Goal: Task Accomplishment & Management: Use online tool/utility

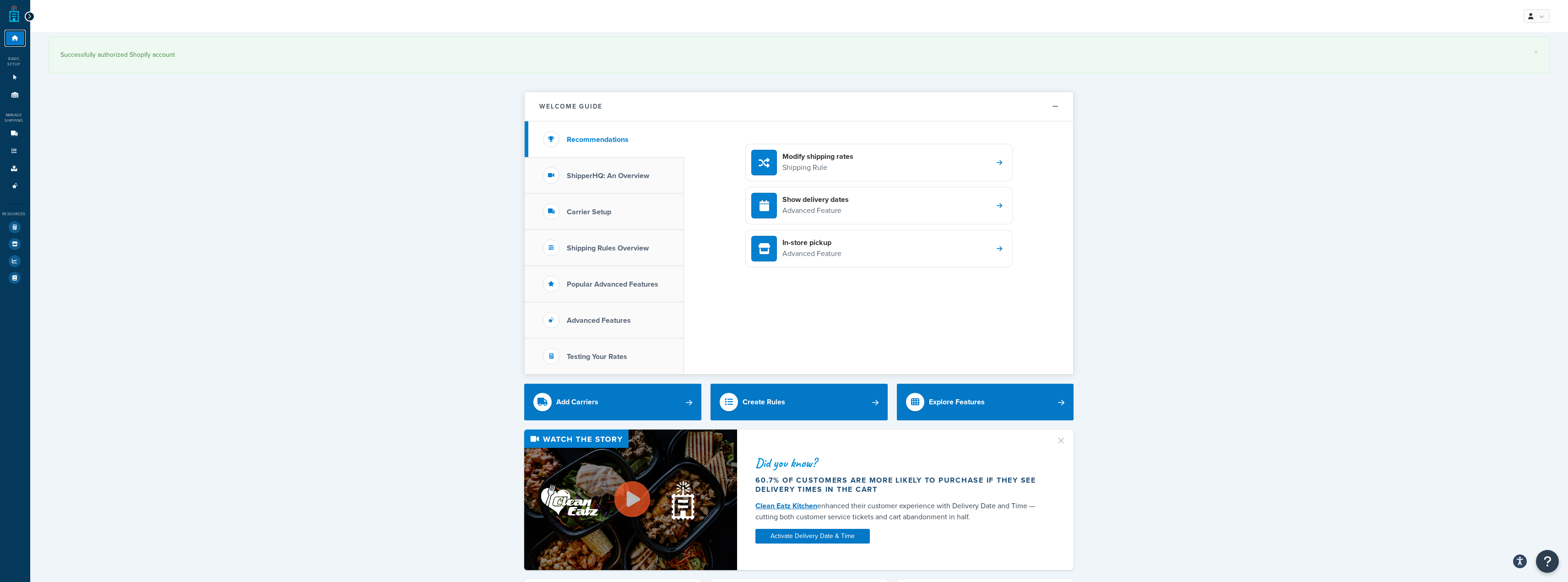
click at [8, 38] on link "Dashboard" at bounding box center [15, 39] width 21 height 17
click at [11, 56] on div "Basic Setup" at bounding box center [13, 61] width 26 height 11
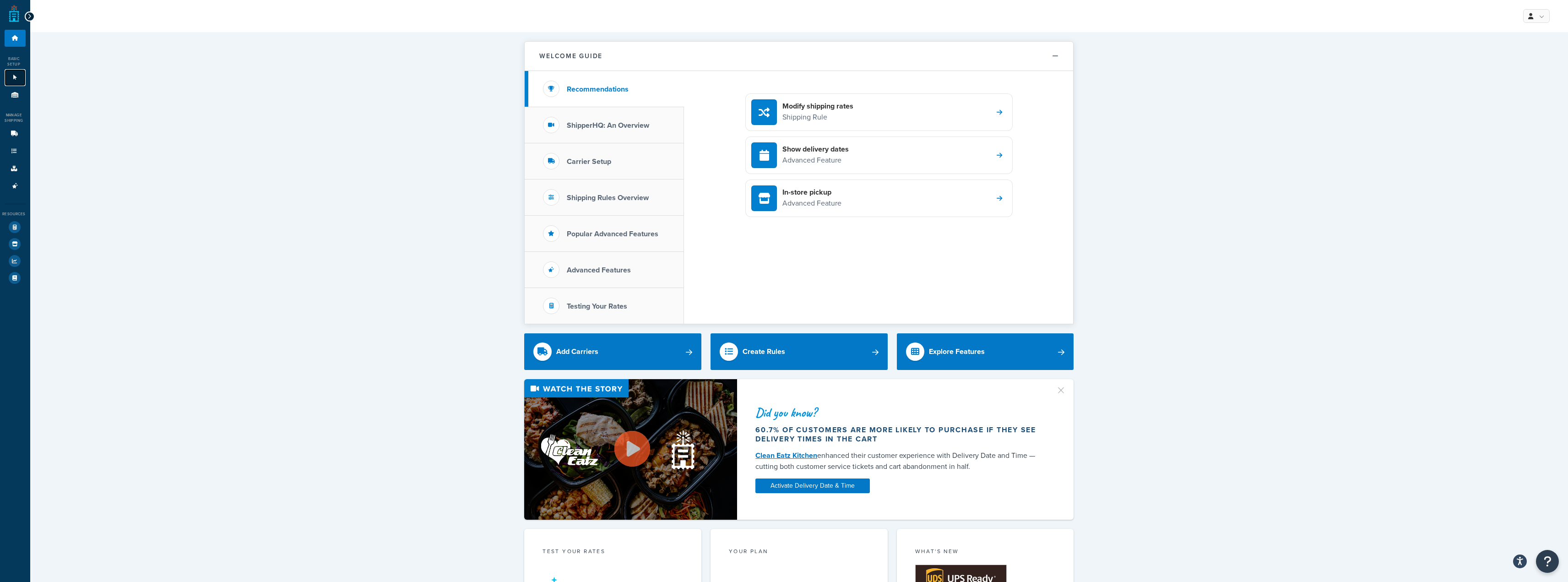
click at [12, 81] on link "Websites 1" at bounding box center [15, 78] width 21 height 17
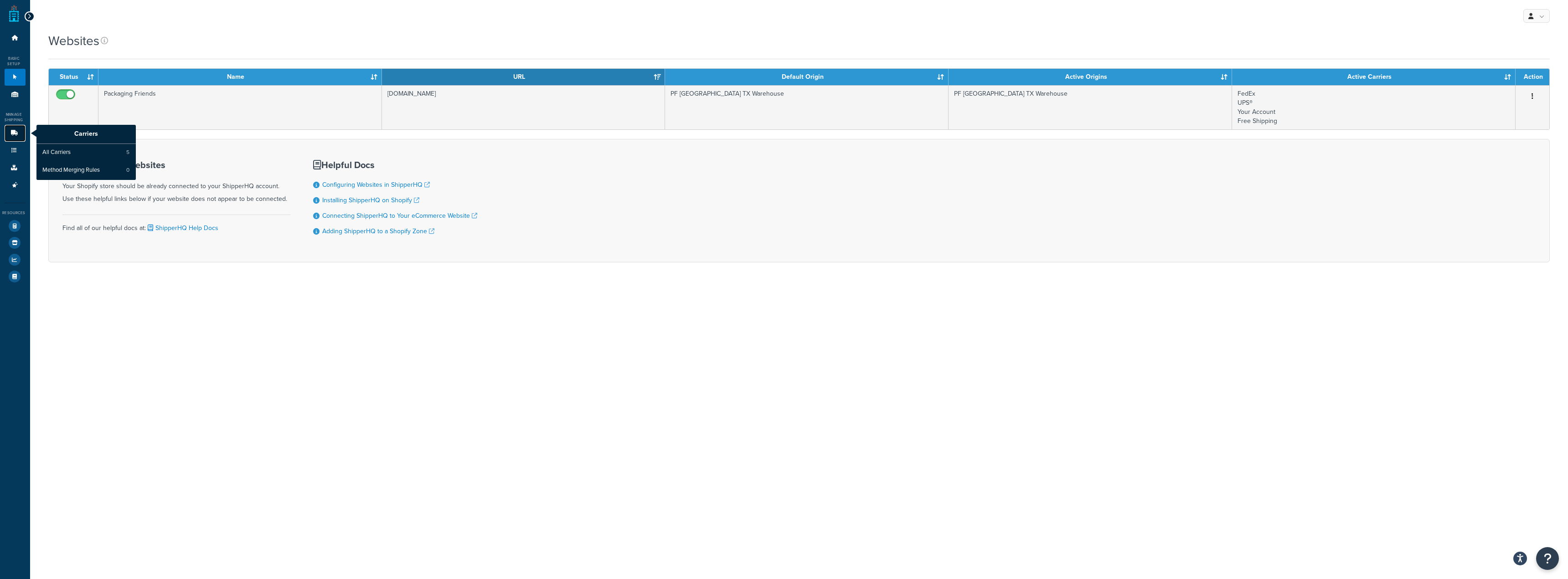
click at [7, 138] on link "Carriers" at bounding box center [15, 133] width 21 height 17
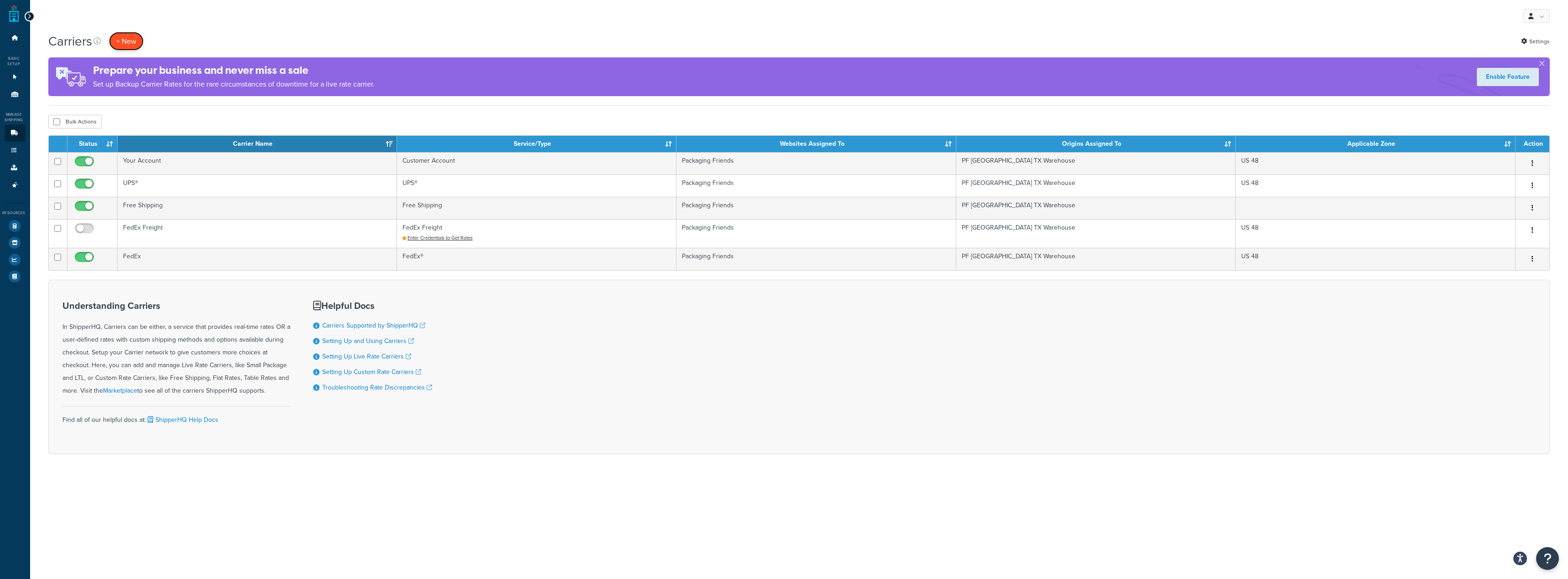
click at [122, 47] on button "+ New" at bounding box center [126, 41] width 35 height 19
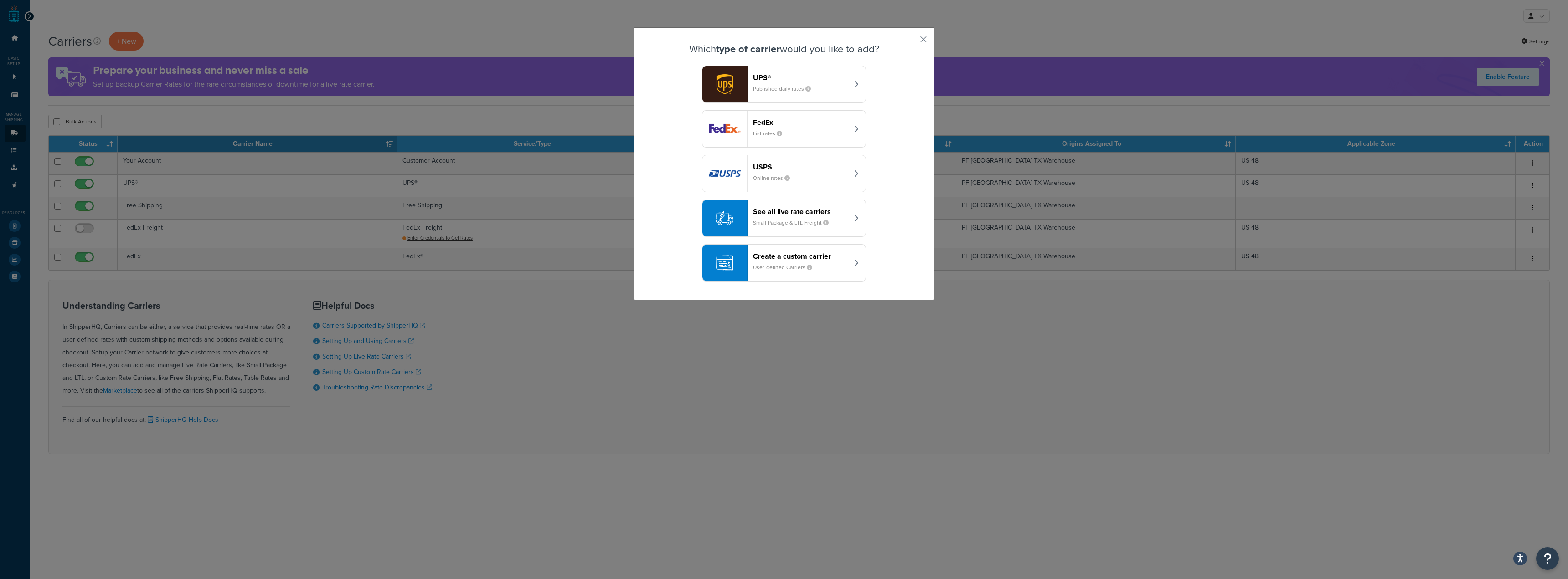
click at [821, 260] on header "Create a custom carrier" at bounding box center [800, 256] width 96 height 9
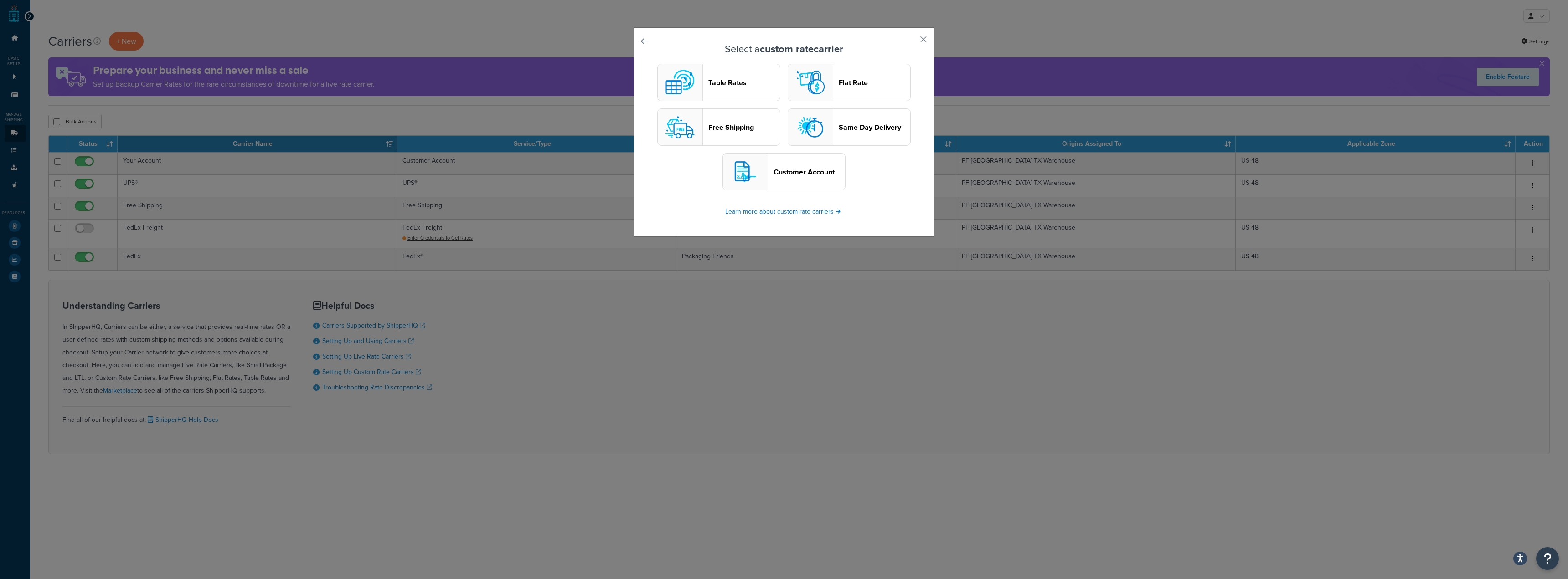
click at [845, 86] on header "Flat Rate" at bounding box center [875, 83] width 72 height 9
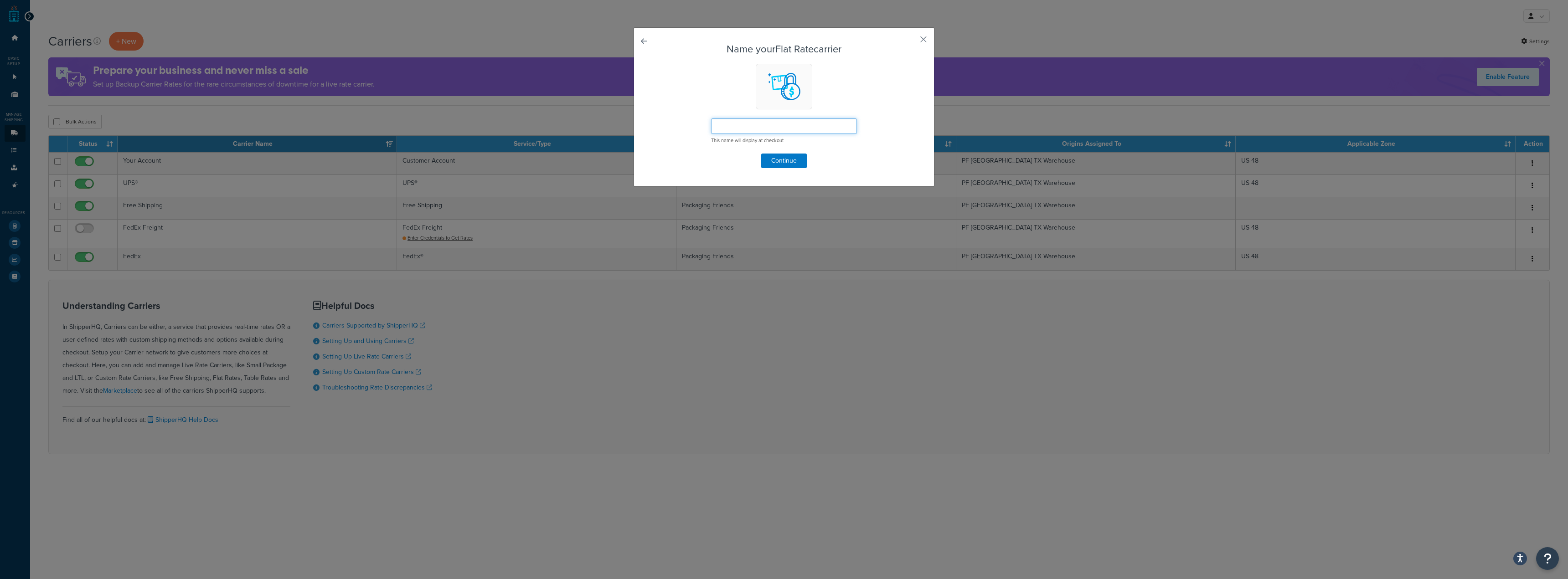
click at [785, 123] on input "text" at bounding box center [784, 126] width 146 height 15
type input "We will contact you"
click at [792, 157] on button "Continue" at bounding box center [784, 161] width 46 height 15
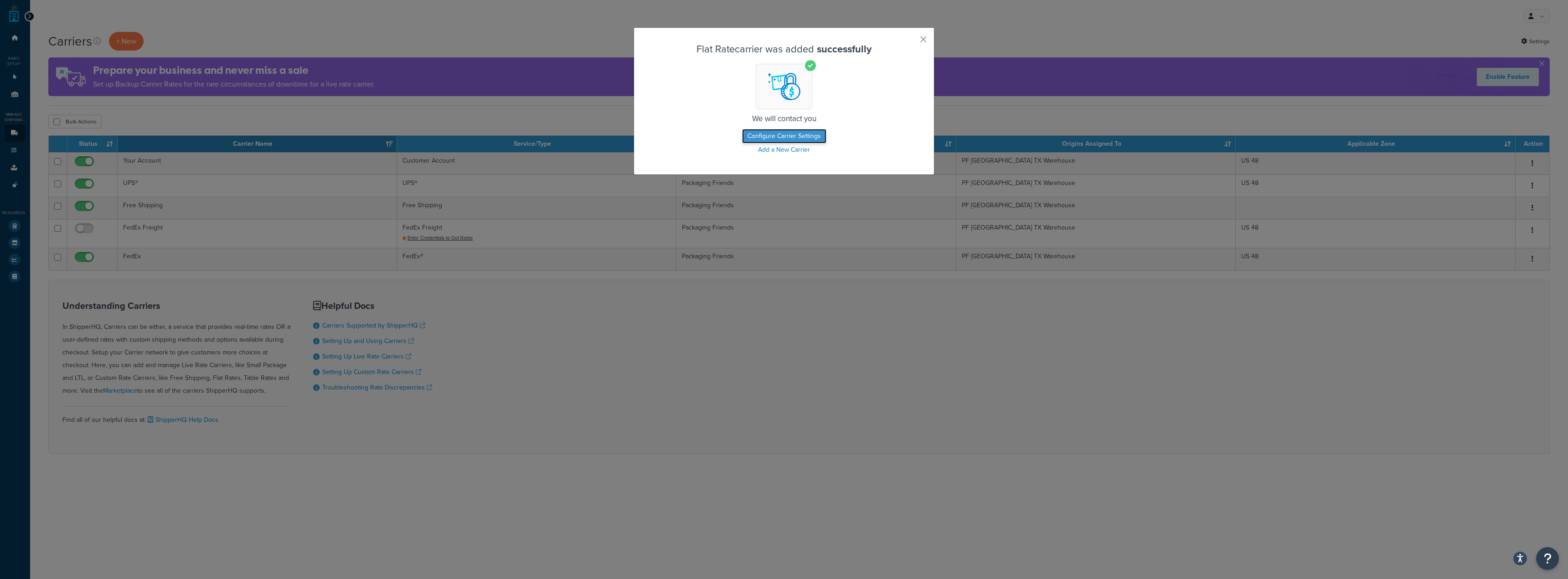
click at [779, 140] on button "Configure Carrier Settings" at bounding box center [784, 136] width 85 height 15
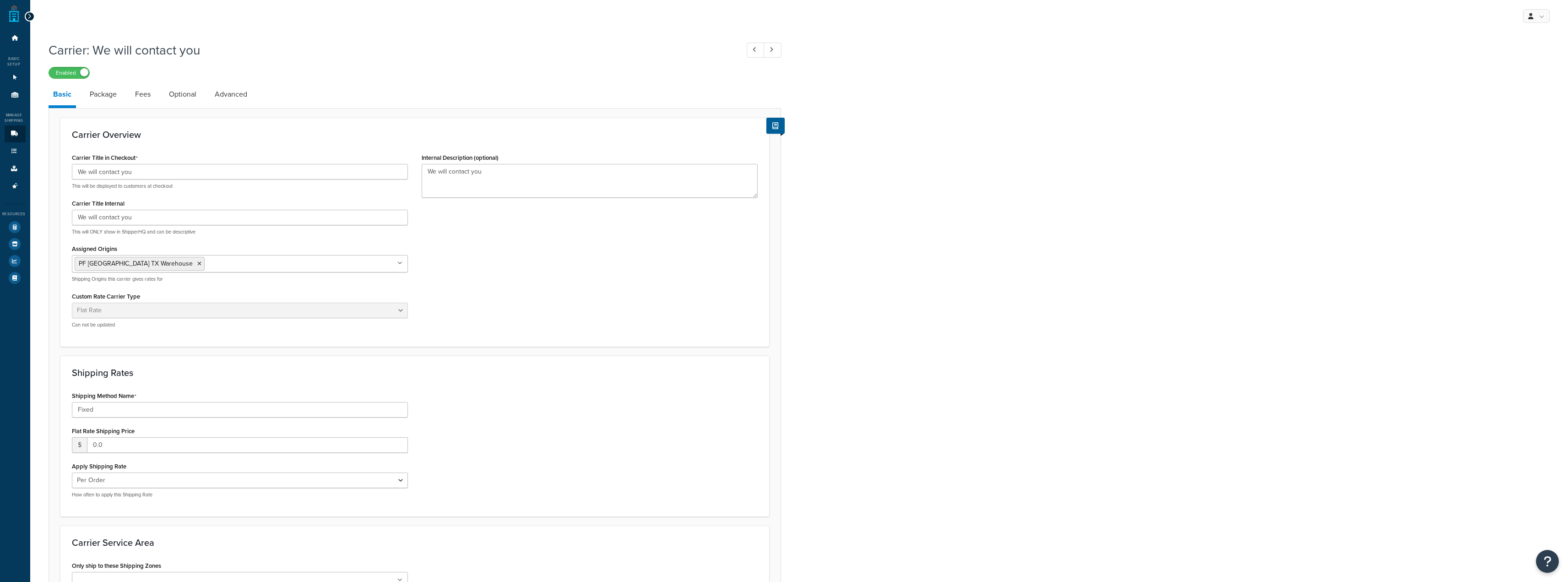
select select "flat"
click at [114, 89] on link "Package" at bounding box center [103, 94] width 36 height 22
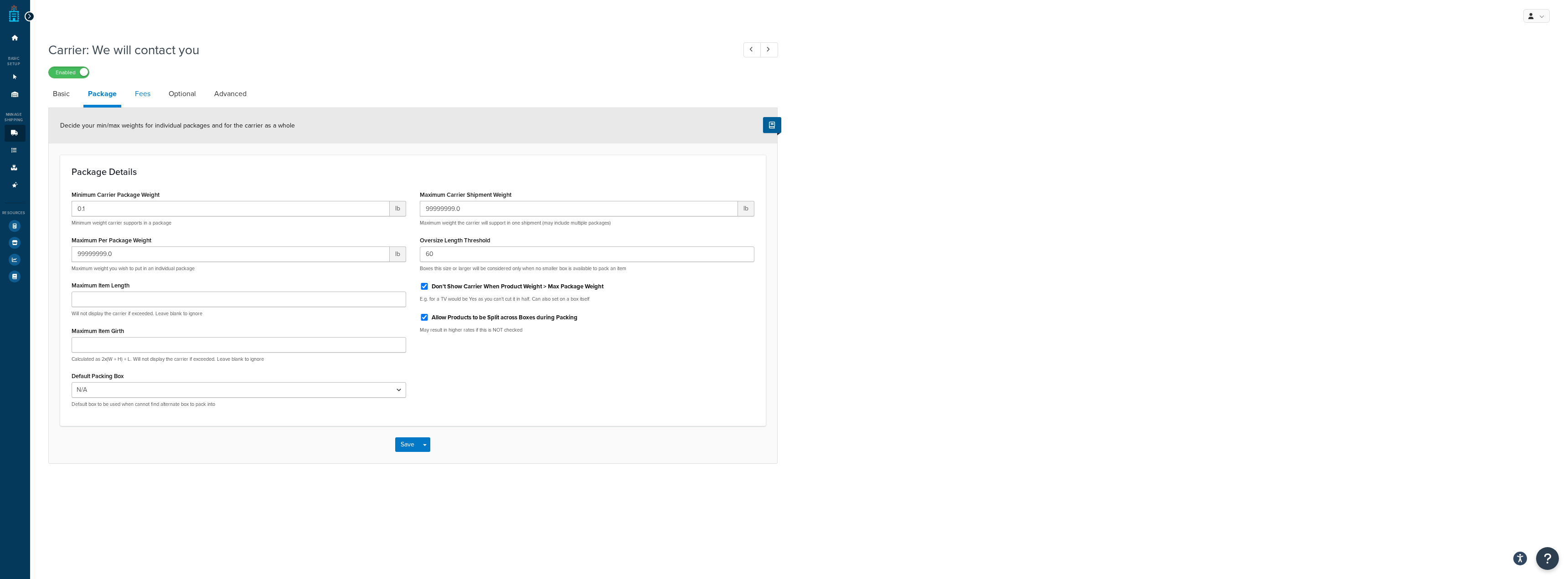
click at [130, 94] on link "Fees" at bounding box center [142, 94] width 24 height 22
select select "AFTER"
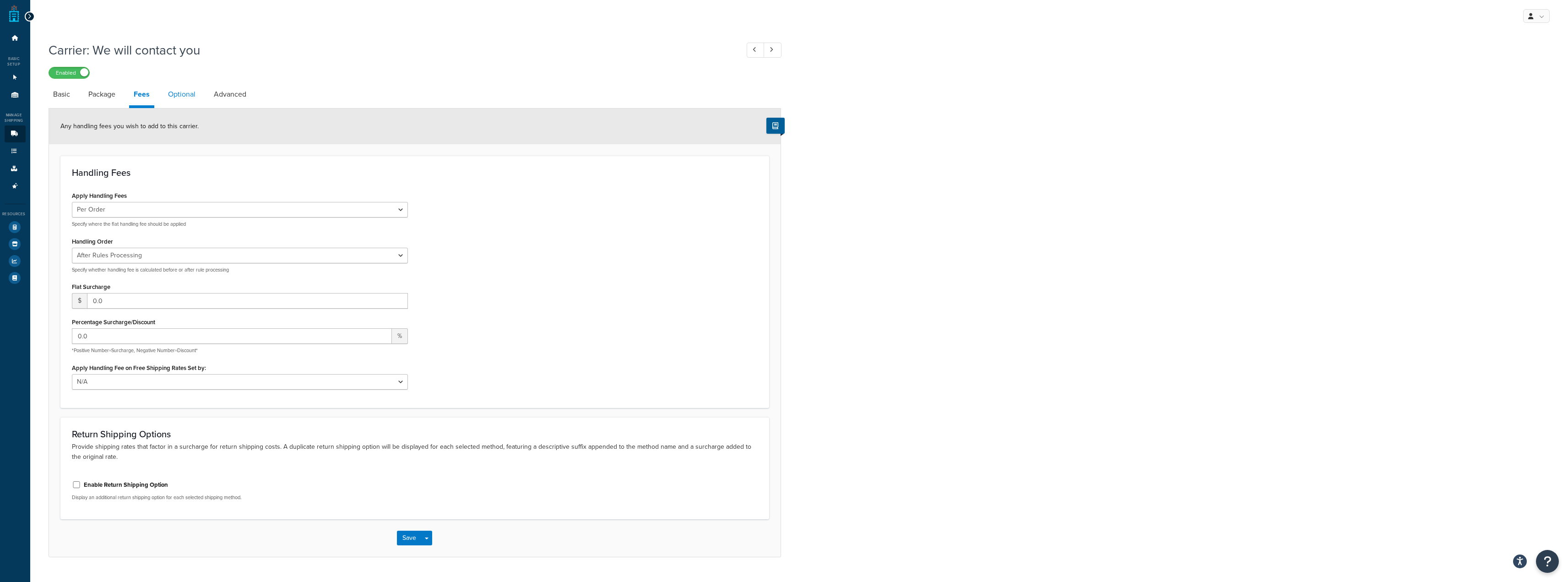
click at [171, 99] on link "Optional" at bounding box center [182, 94] width 37 height 22
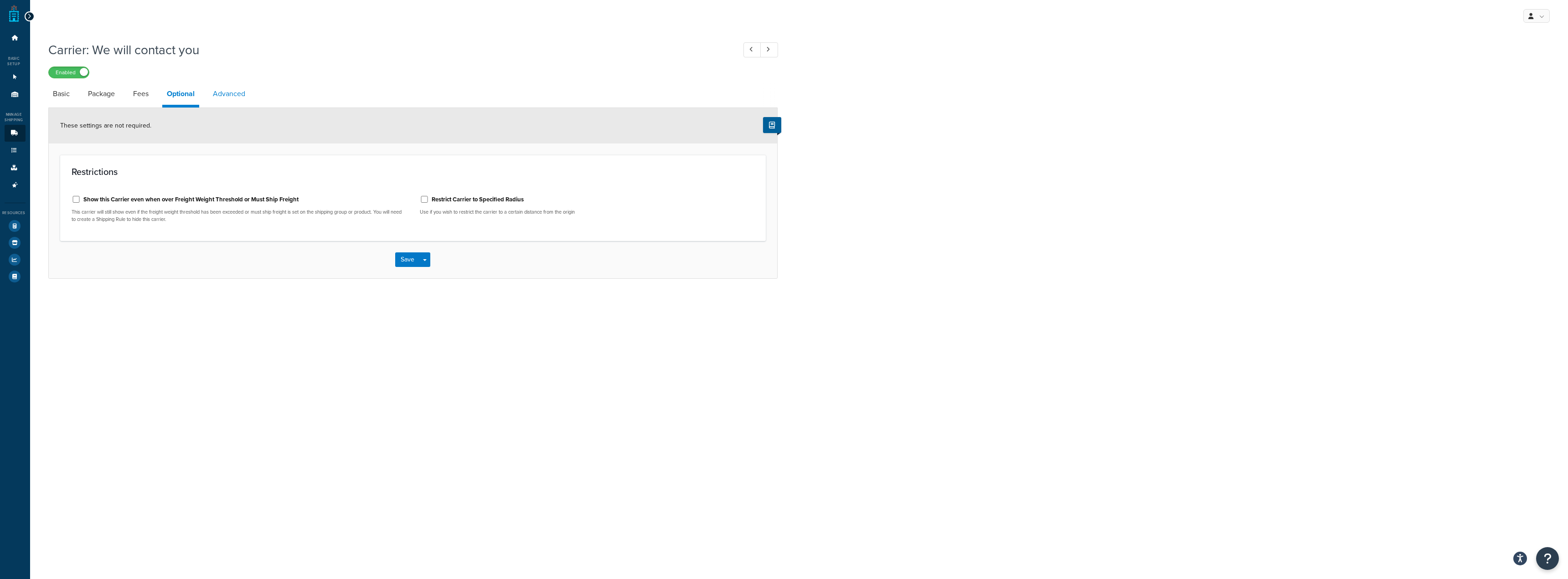
click at [216, 99] on link "Advanced" at bounding box center [229, 94] width 41 height 22
select select "false"
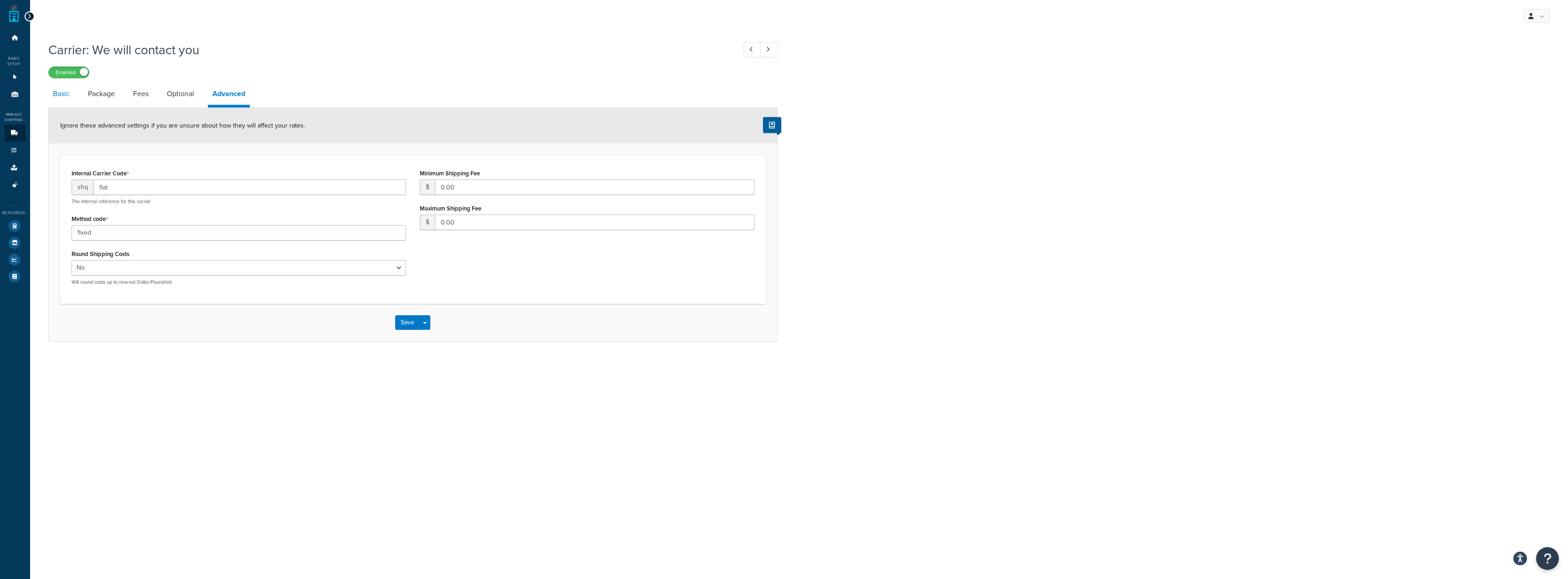
click at [66, 89] on link "Basic" at bounding box center [61, 94] width 26 height 22
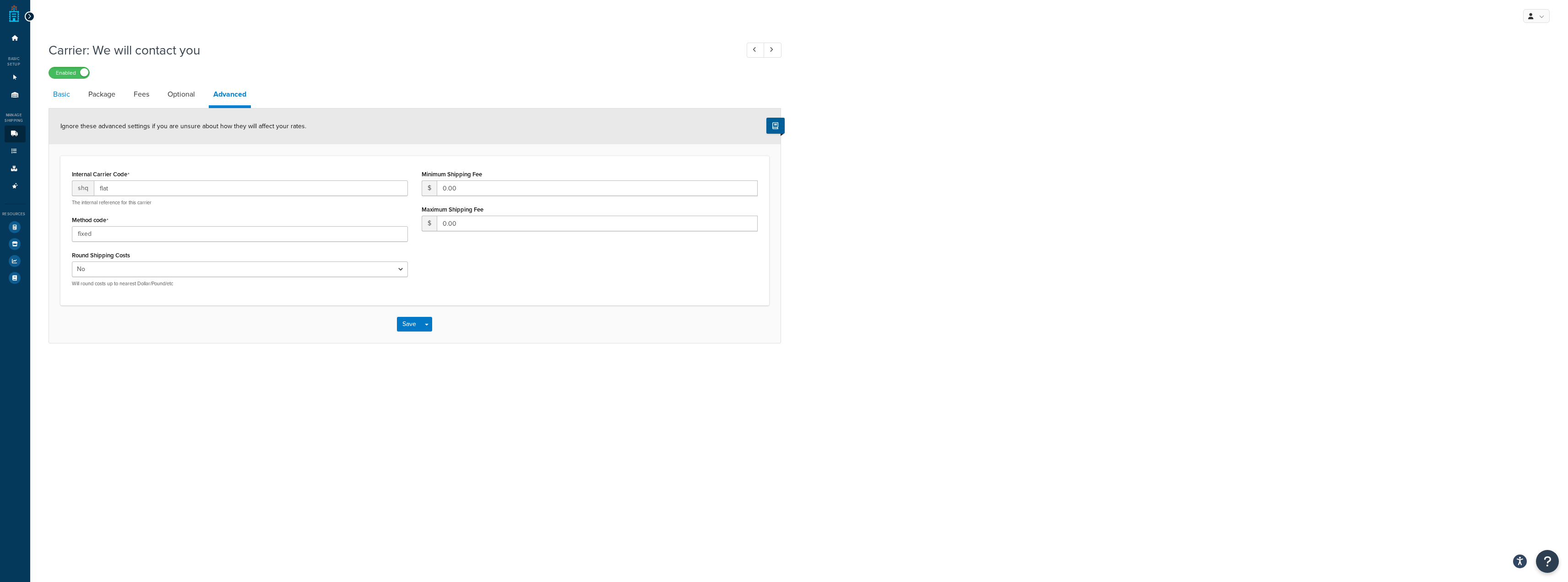
select select "flat"
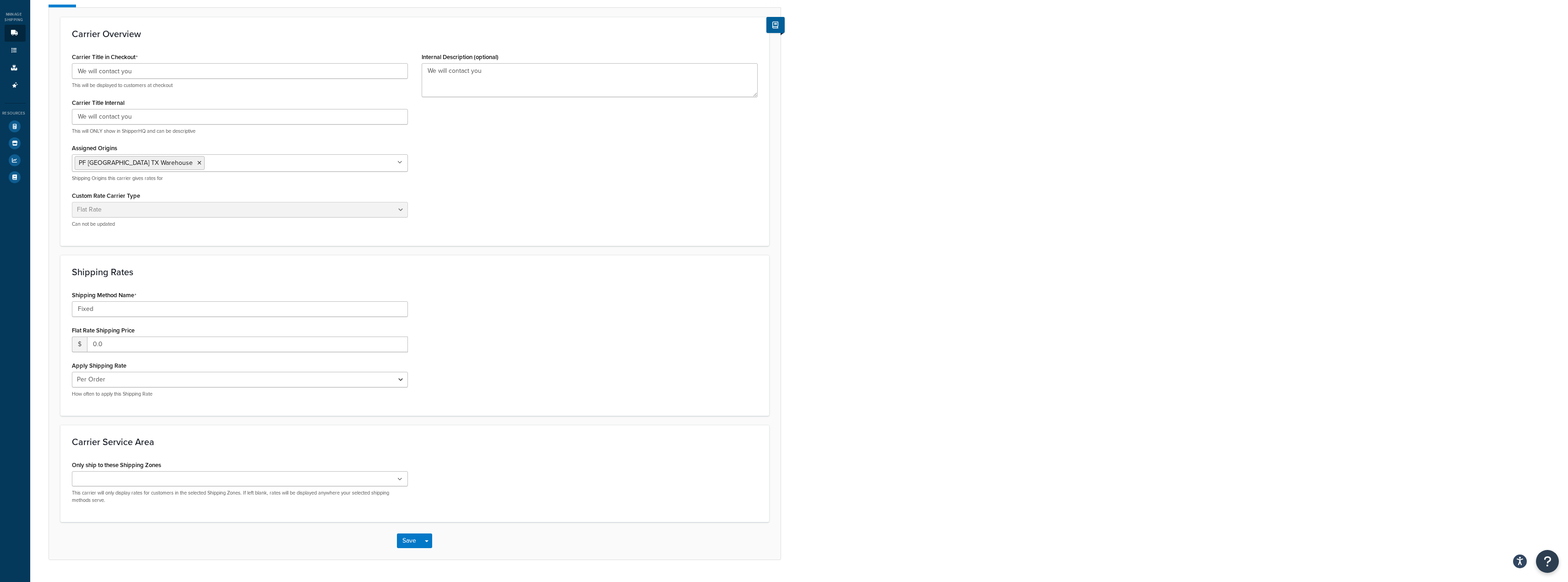
scroll to position [79, 0]
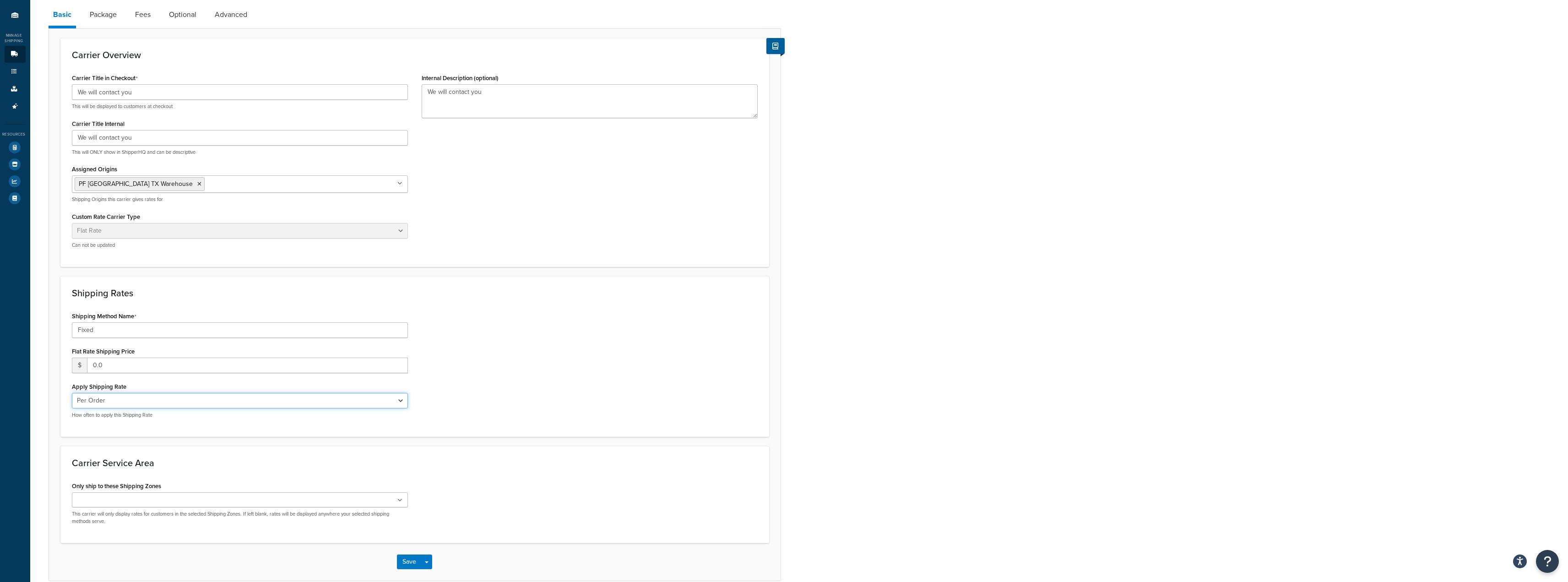
click at [293, 407] on select "Per Order Per Item Per Package" at bounding box center [240, 400] width 336 height 15
click at [284, 405] on select "Per Order Per Item Per Package" at bounding box center [240, 400] width 336 height 15
click at [455, 371] on div "Shipping Method Name Fixed Flat Rate Shipping Price $ 0.0 Apply Shipping Rate P…" at bounding box center [414, 367] width 699 height 116
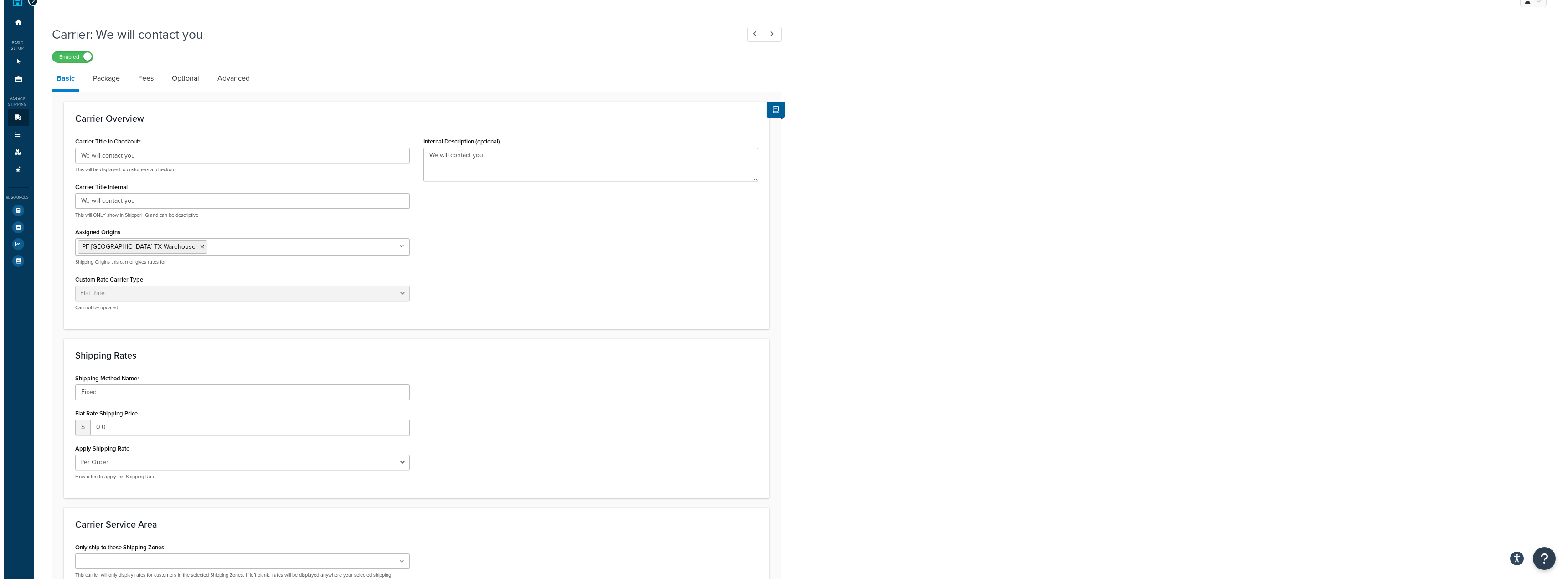
scroll to position [0, 0]
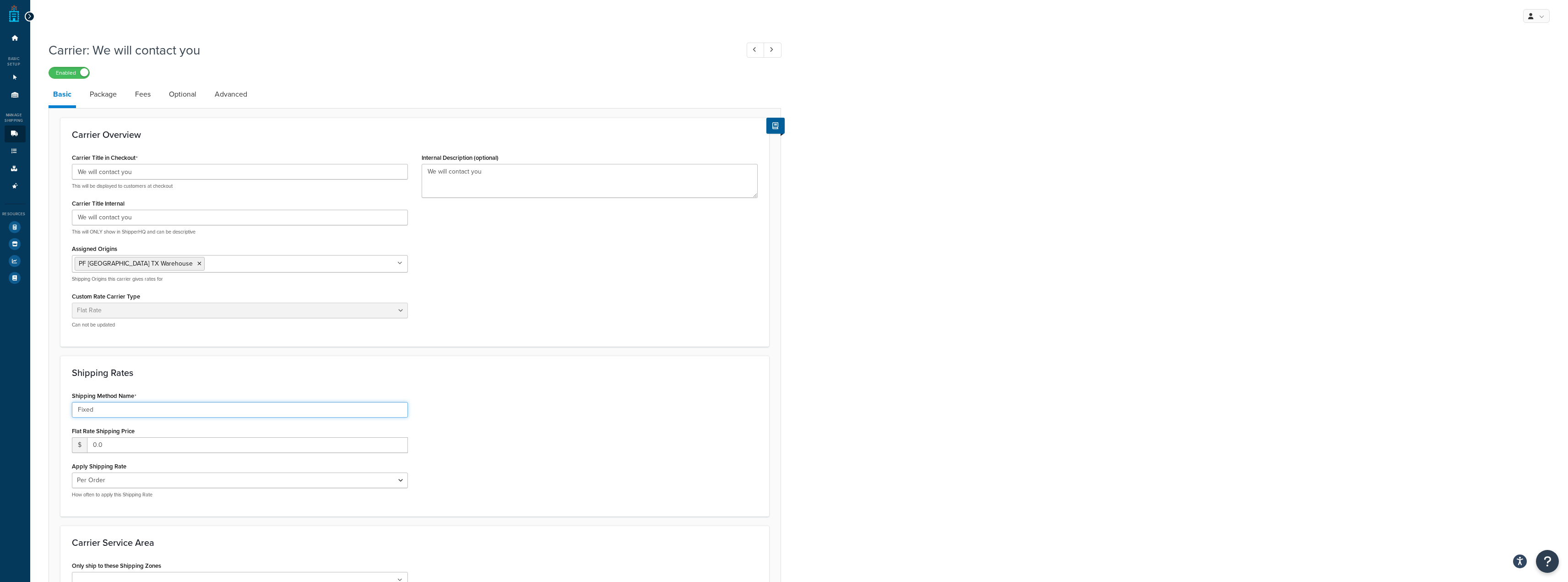
drag, startPoint x: 335, startPoint y: 411, endPoint x: 65, endPoint y: 412, distance: 270.0
click at [67, 411] on div "Shipping Method Name Fixed Flat Rate Shipping Price $ 0.0 Apply Shipping Rate P…" at bounding box center [240, 447] width 350 height 116
click at [178, 380] on div "Shipping Rates Shipping Method Name Fixed Flat Rate Shipping Price $ 0.0 Apply …" at bounding box center [414, 436] width 709 height 161
click at [475, 176] on textarea "We will contact you" at bounding box center [590, 180] width 336 height 34
click at [191, 168] on input "We will contact you" at bounding box center [240, 171] width 336 height 15
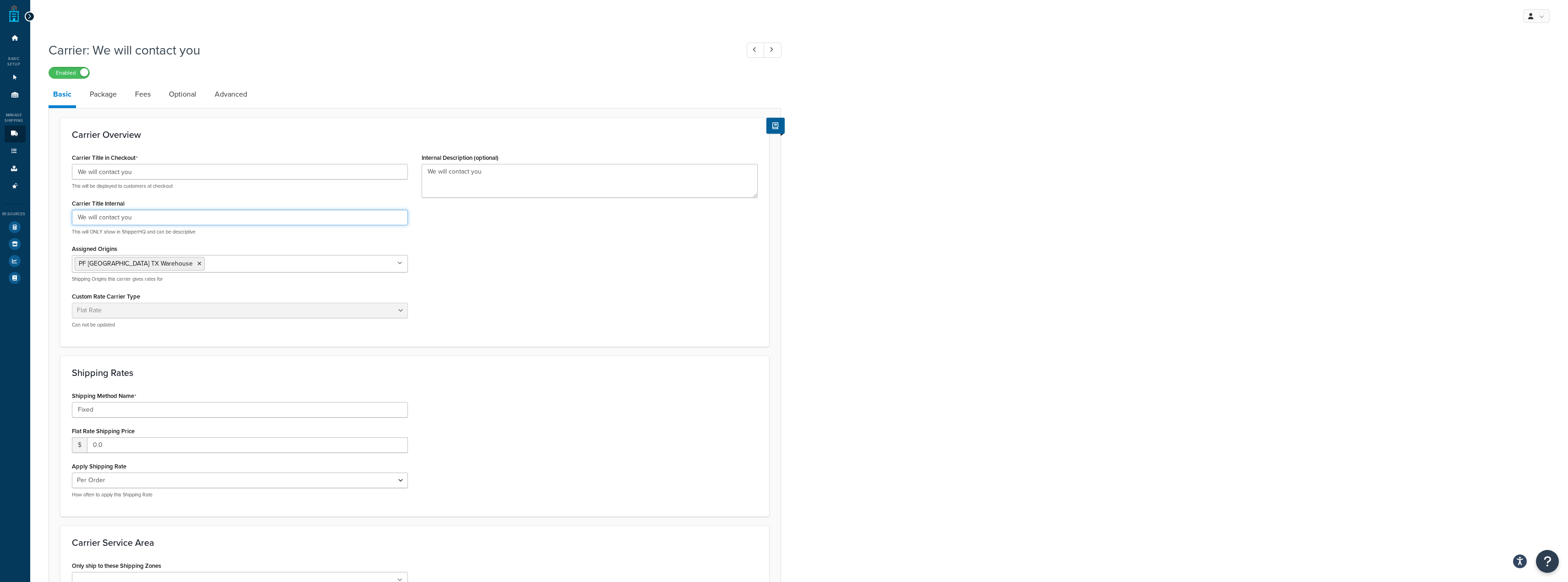
click at [189, 213] on input "We will contact you" at bounding box center [240, 217] width 336 height 15
click at [106, 97] on link "Package" at bounding box center [103, 94] width 36 height 22
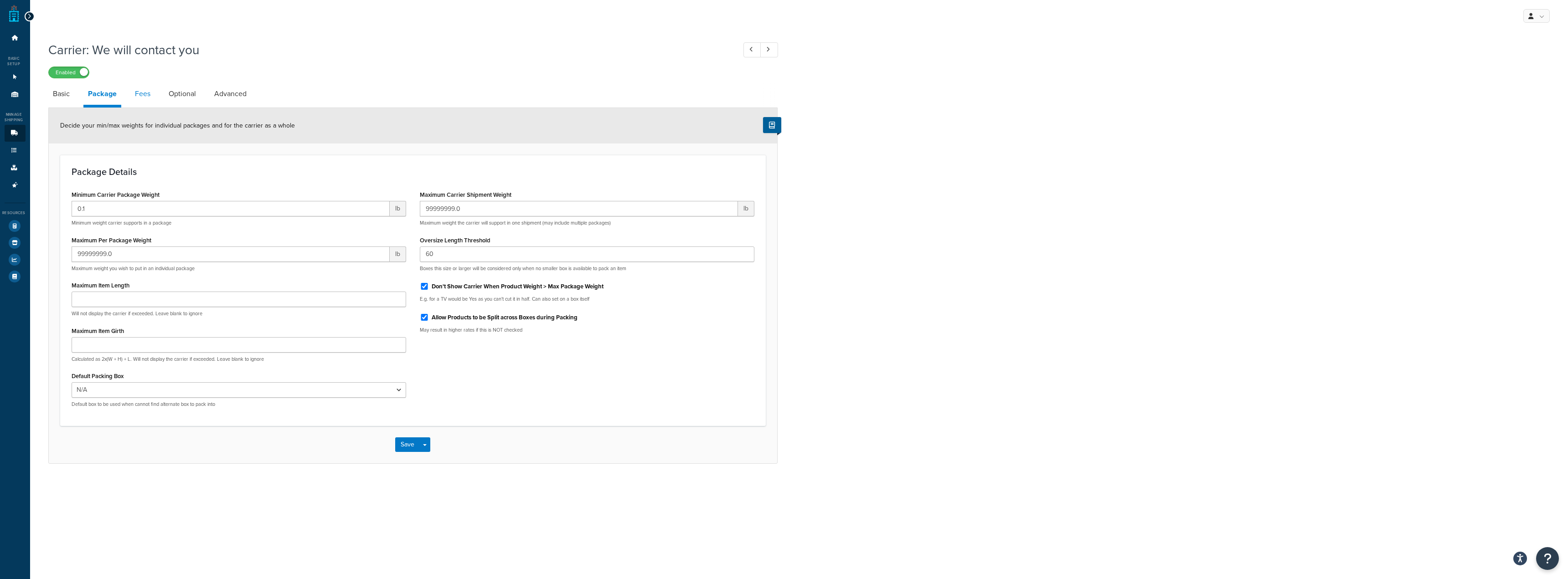
click at [141, 95] on link "Fees" at bounding box center [142, 94] width 24 height 22
select select "AFTER"
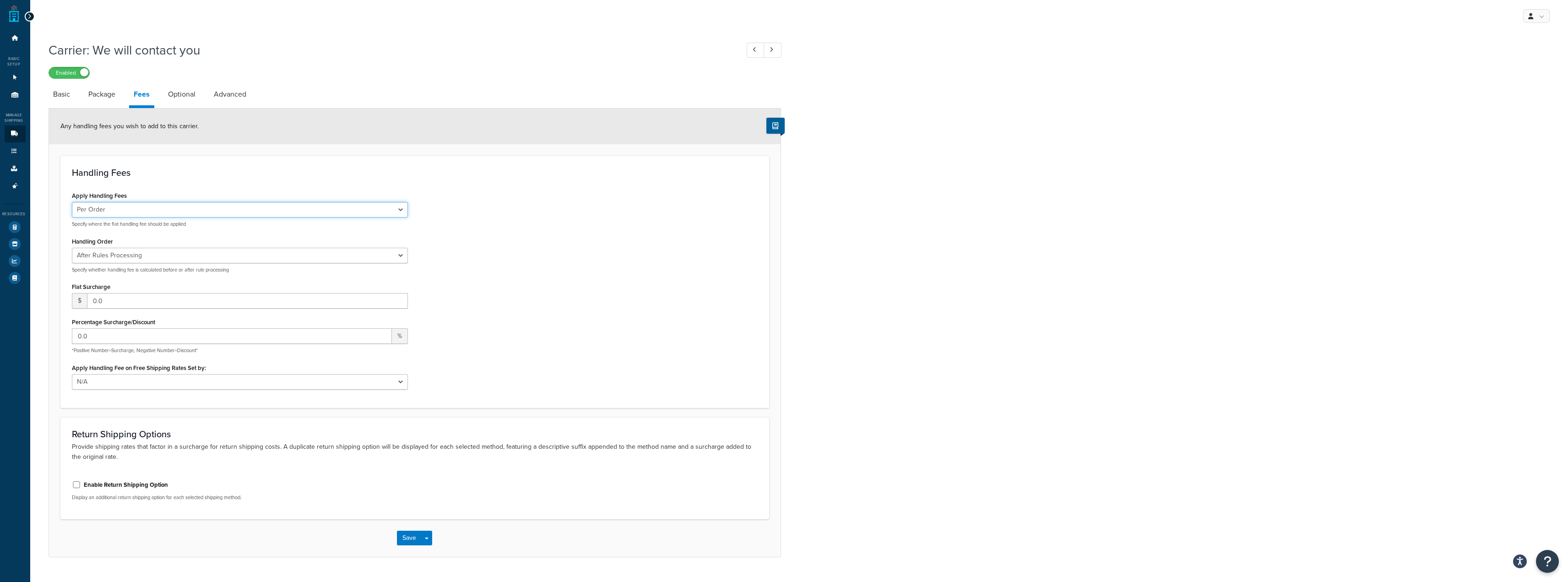
click at [187, 210] on select "Per Order Per Item Per Package" at bounding box center [240, 209] width 336 height 15
click at [194, 256] on select "Before Rules Processing After Rules Processing" at bounding box center [240, 255] width 336 height 15
click at [192, 257] on select "Before Rules Processing After Rules Processing" at bounding box center [240, 255] width 336 height 15
click at [167, 383] on select "N/A Fixed/Free Shipping Methods Free Promotion Rules All Free Shipping" at bounding box center [240, 381] width 336 height 15
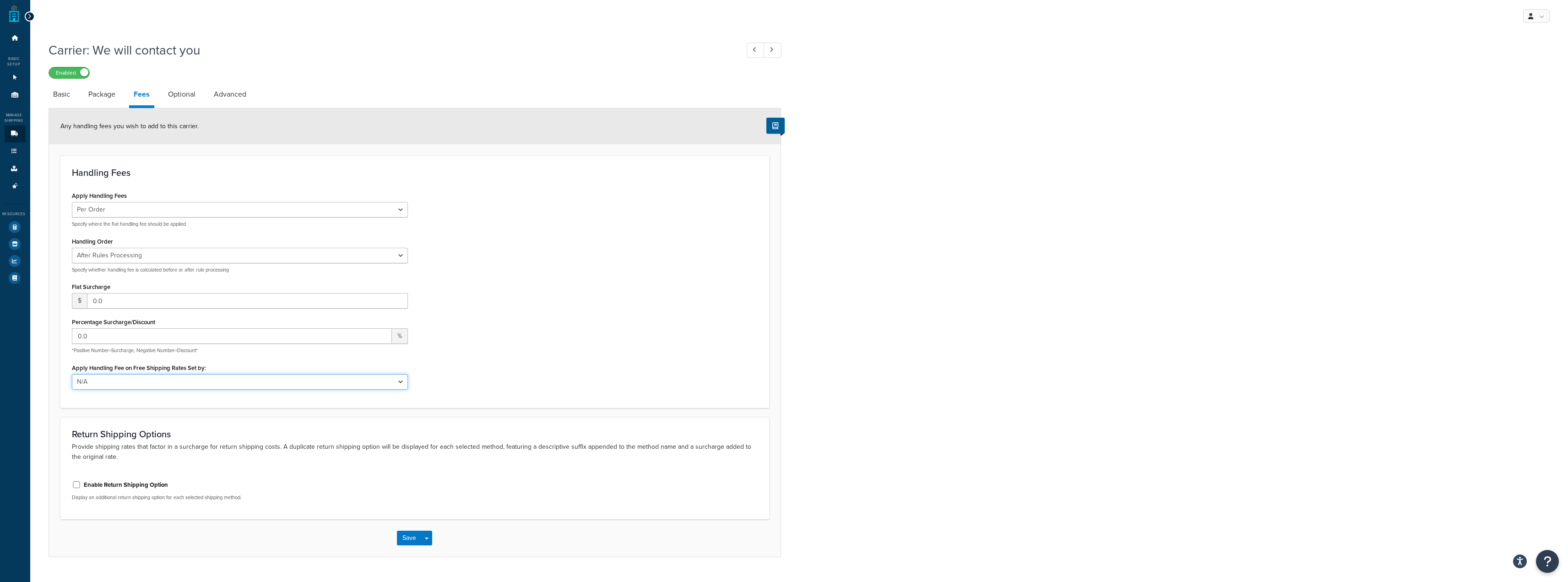
click at [167, 383] on select "N/A Fixed/Free Shipping Methods Free Promotion Rules All Free Shipping" at bounding box center [240, 381] width 336 height 15
click at [193, 103] on link "Optional" at bounding box center [182, 94] width 37 height 22
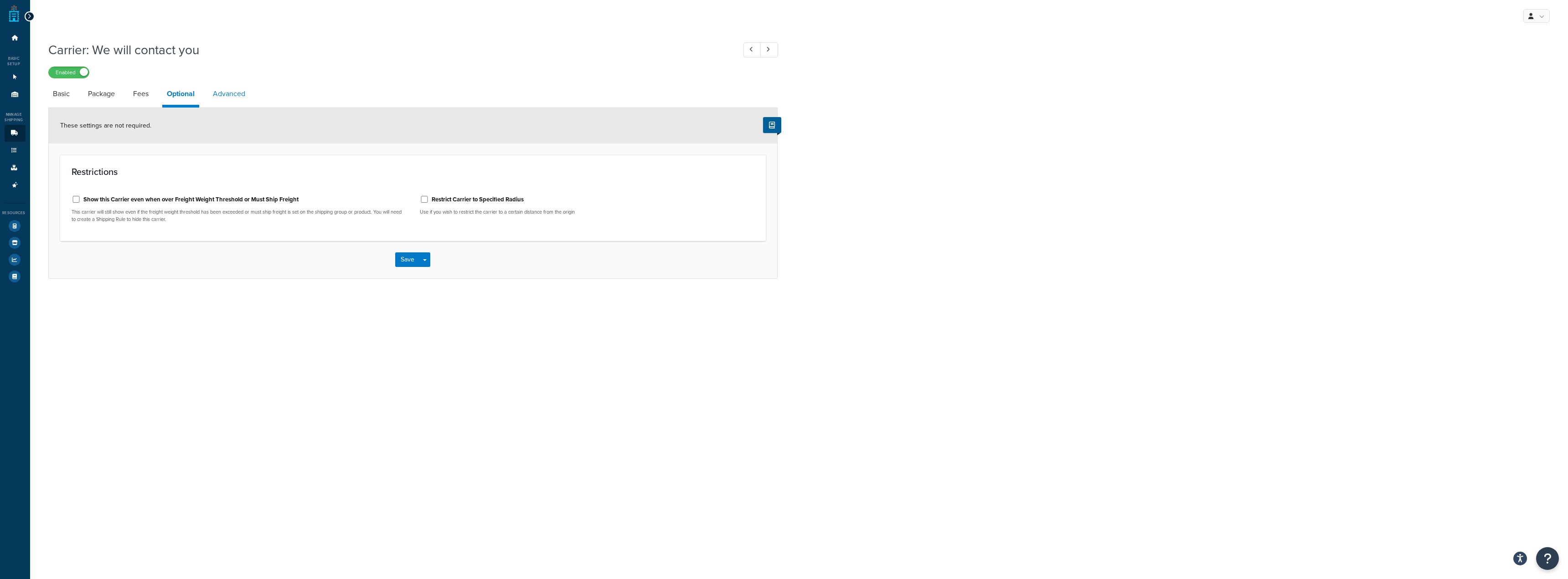
click at [248, 95] on link "Advanced" at bounding box center [229, 94] width 41 height 22
select select "false"
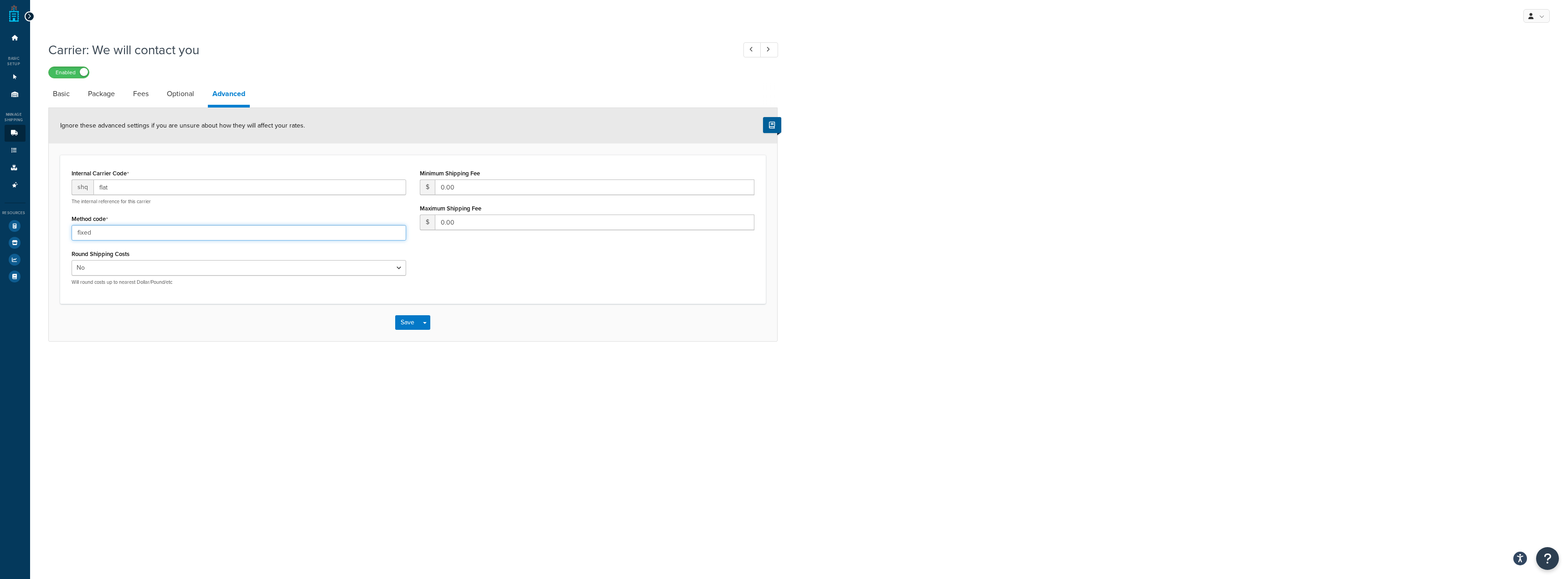
click at [357, 240] on input "fixed" at bounding box center [239, 232] width 335 height 15
click at [393, 273] on select "Yes No" at bounding box center [239, 268] width 335 height 15
click at [389, 272] on select "Yes No" at bounding box center [239, 268] width 335 height 15
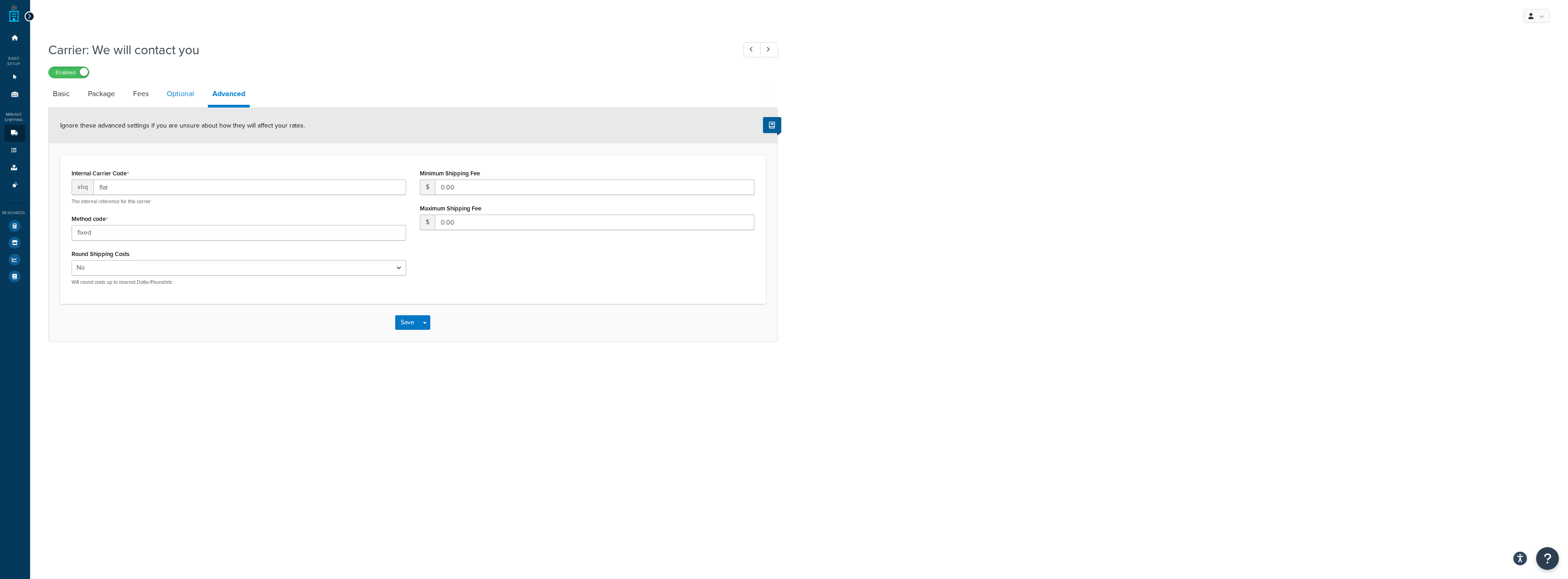
click at [184, 90] on link "Optional" at bounding box center [181, 94] width 37 height 22
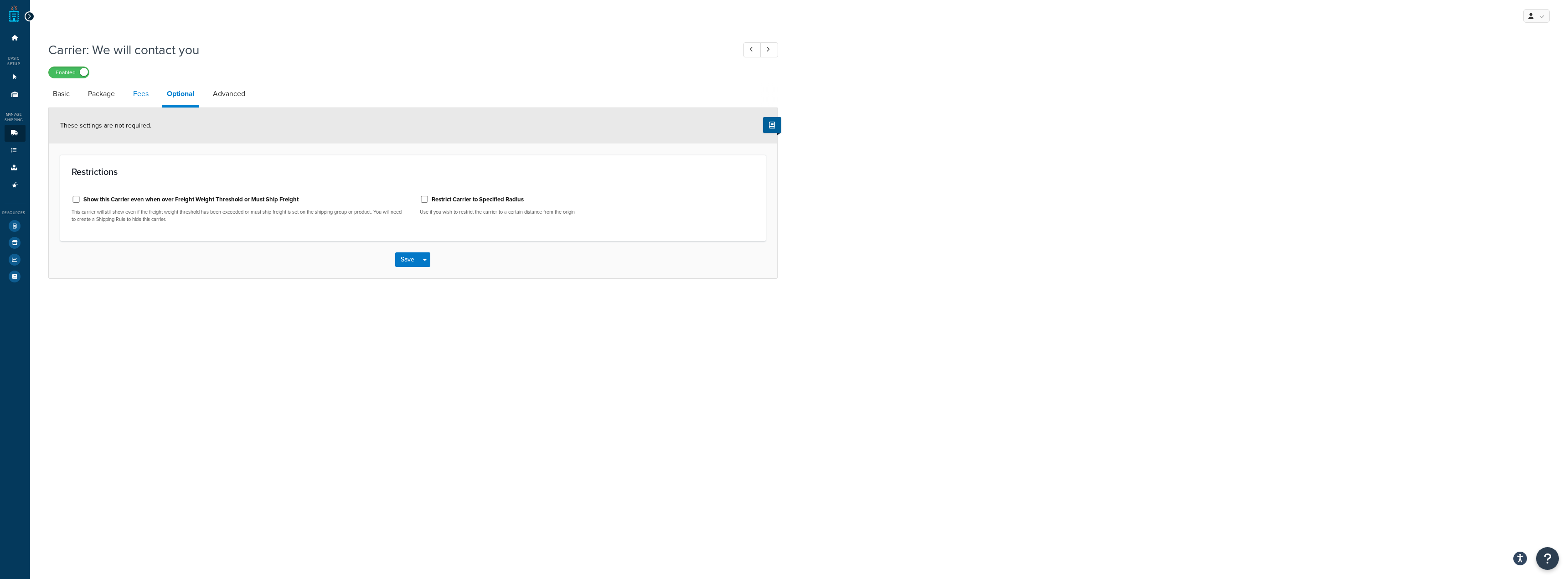
click at [137, 100] on link "Fees" at bounding box center [141, 94] width 24 height 22
select select "AFTER"
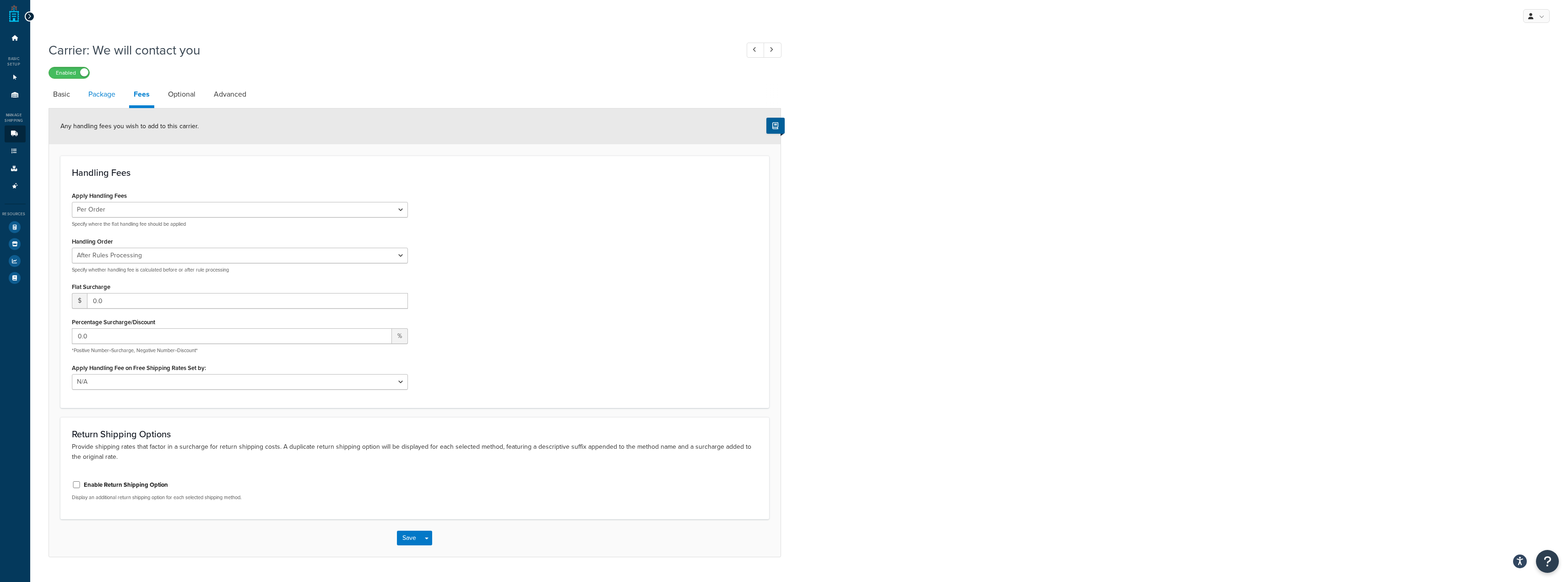
click at [92, 96] on link "Package" at bounding box center [101, 94] width 36 height 22
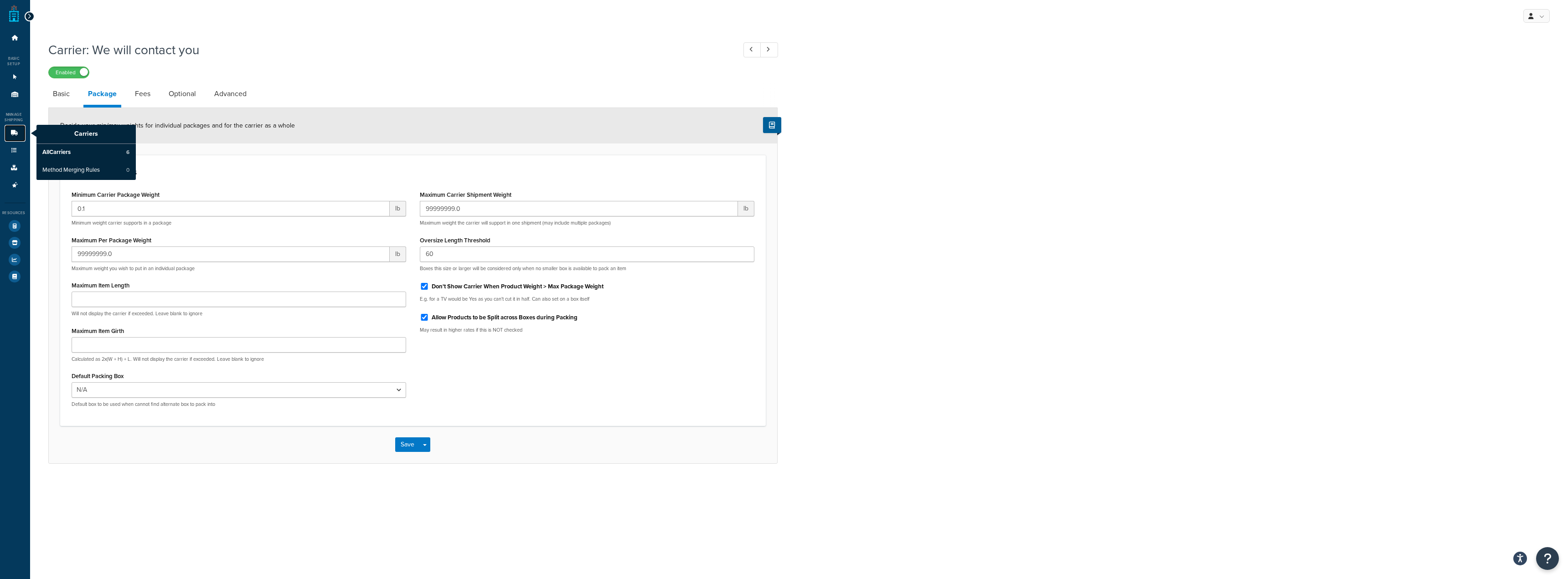
click at [10, 130] on link "Carriers" at bounding box center [15, 133] width 21 height 17
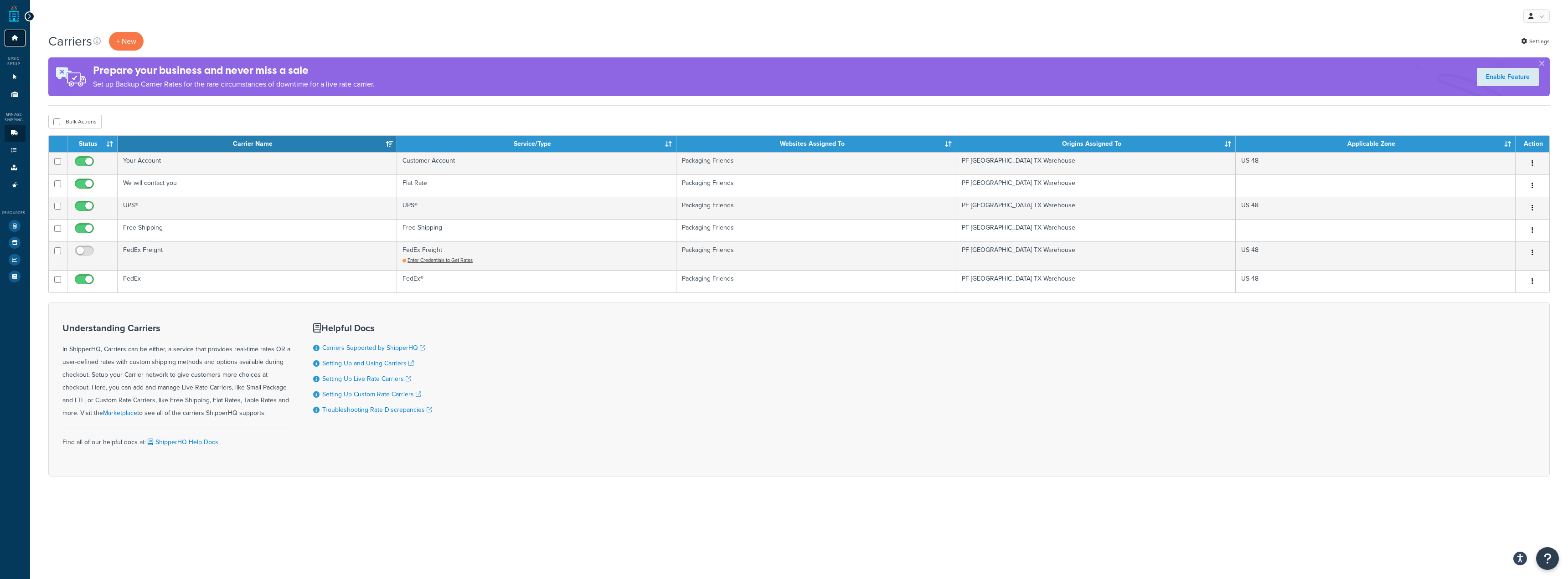
click at [12, 39] on icon at bounding box center [15, 38] width 9 height 5
